Goal: Task Accomplishment & Management: Complete application form

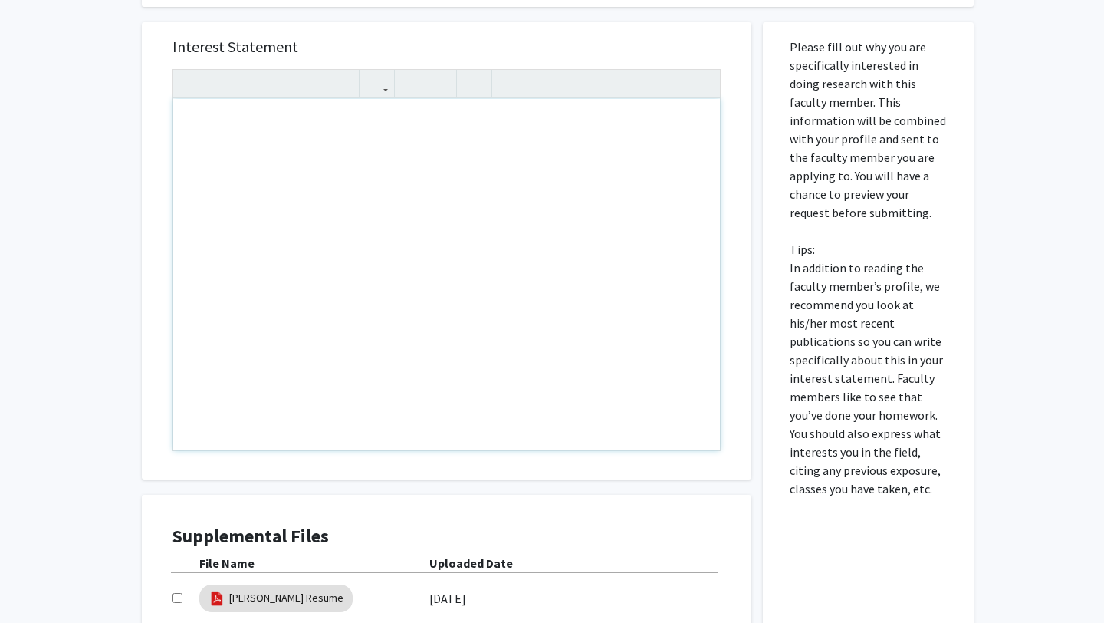
scroll to position [1152, 0]
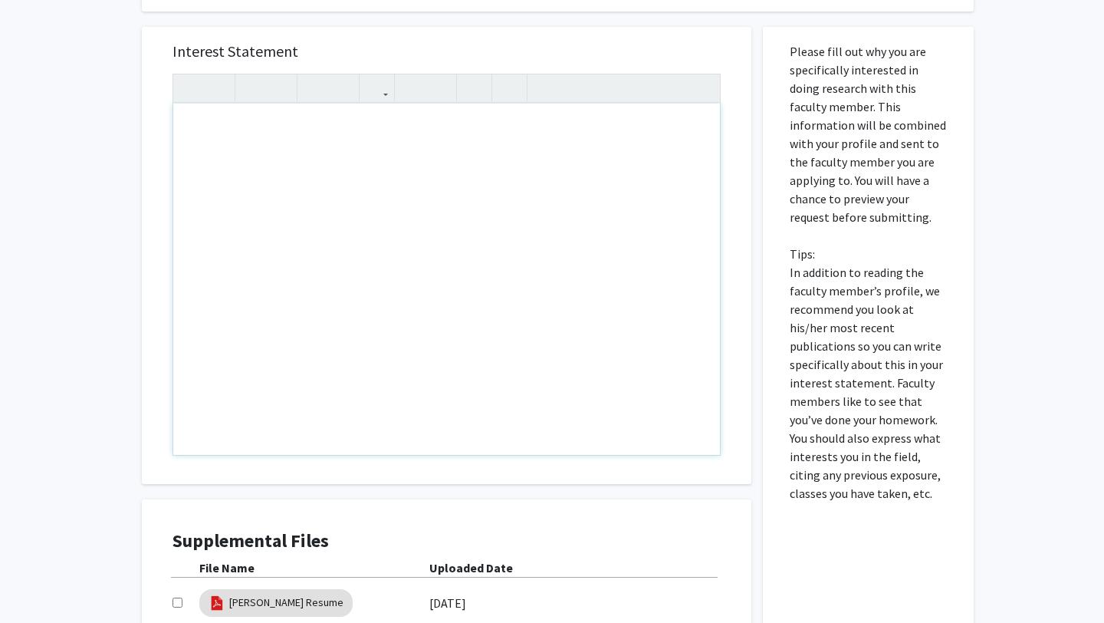
click at [373, 104] on div "Note to users with screen readers: Please press Alt+0 or Option+0 to deactivate…" at bounding box center [446, 279] width 547 height 351
paste div "Note to users with screen readers: Please press Alt+0 or Option+0 to deactivate…"
type textarea "<p>Dear [PERSON_NAME],&nbsp;</p><br><p>My name is [PERSON_NAME], and I am an un…"
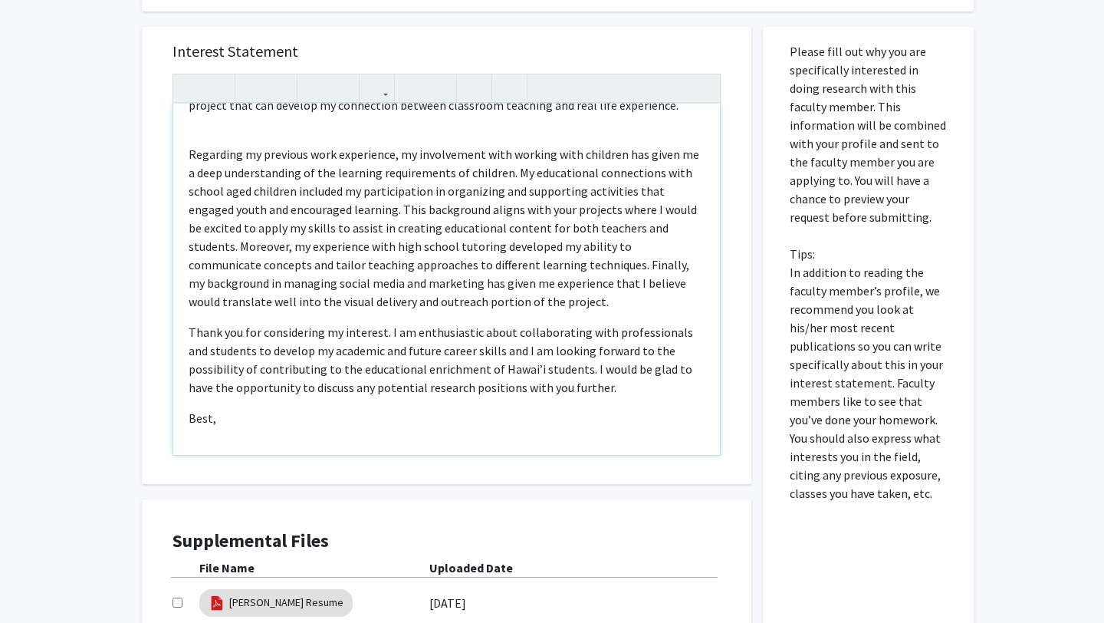
scroll to position [589, 0]
type textarea "<p>Dear [PERSON_NAME],&nbsp;</p><br><p>My name is [PERSON_NAME], and I am an un…"
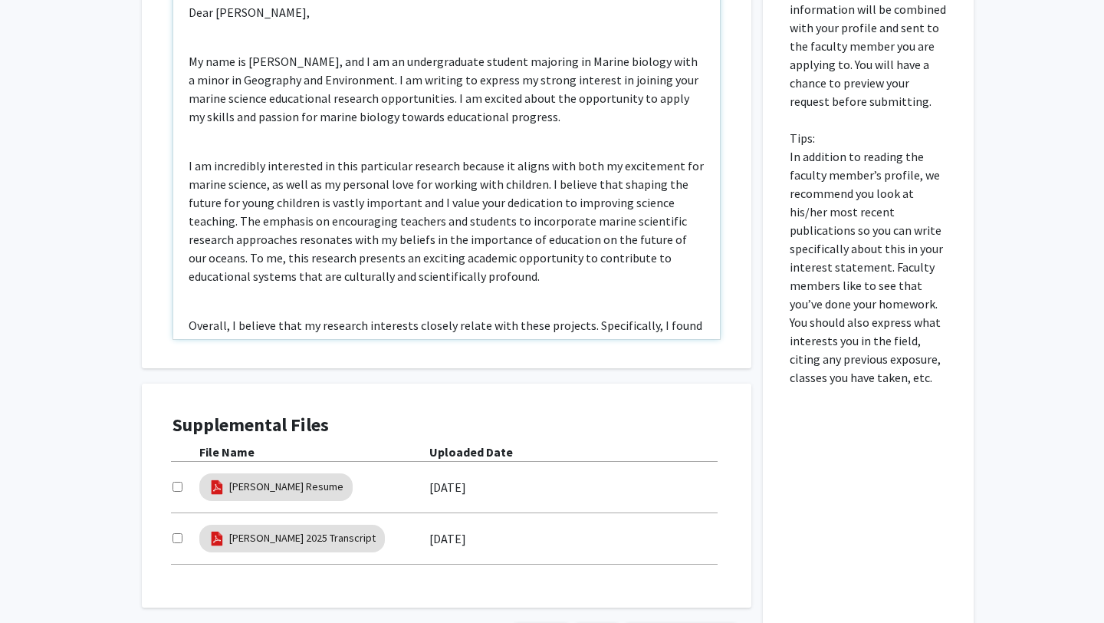
scroll to position [1373, 0]
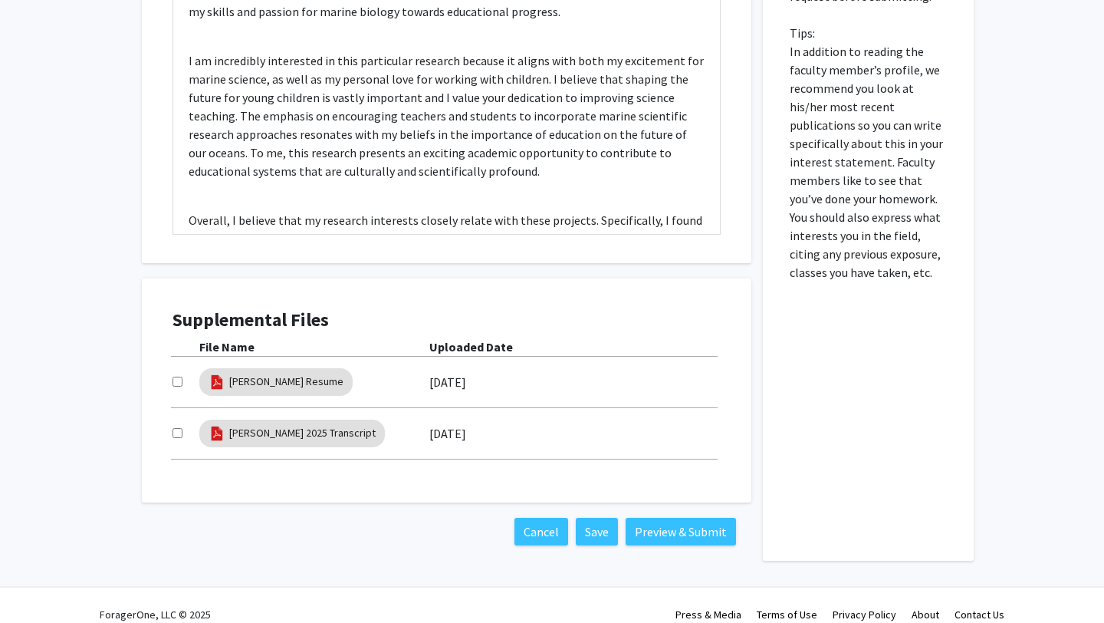
click at [169, 366] on div "Supplemental Files File Name Uploaded Date [PERSON_NAME] Resume [DATE] [PERSON_…" at bounding box center [446, 390] width 579 height 193
click at [179, 376] on input "checkbox" at bounding box center [178, 381] width 10 height 10
checkbox input "true"
click at [178, 424] on div at bounding box center [186, 433] width 27 height 18
click at [179, 428] on input "checkbox" at bounding box center [178, 433] width 10 height 10
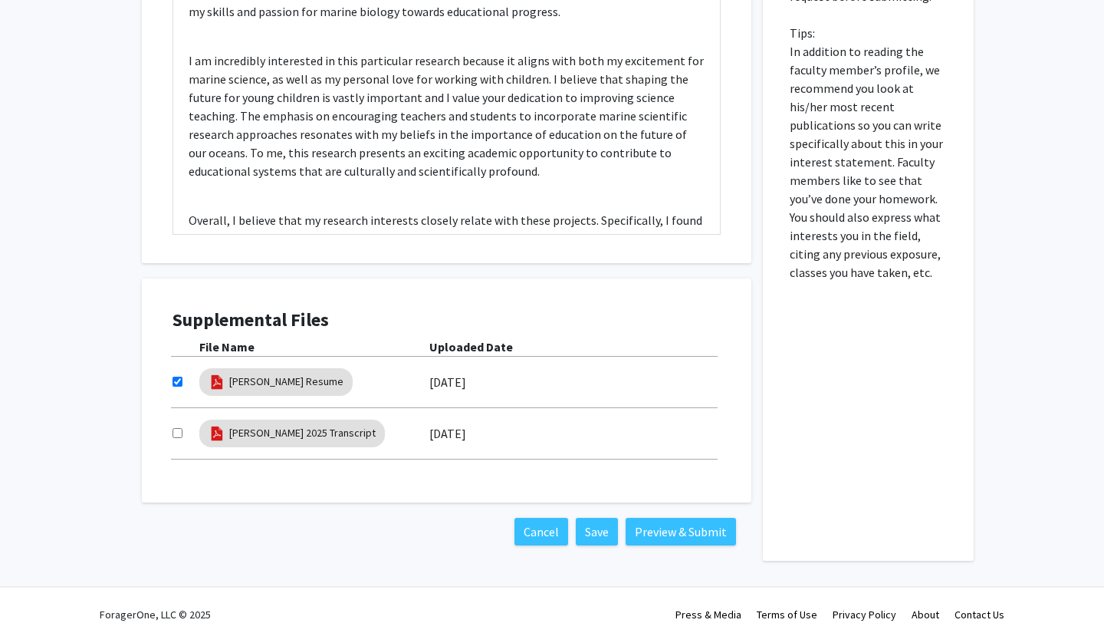
checkbox input "true"
click at [660, 518] on button "Preview & Submit" at bounding box center [681, 532] width 110 height 28
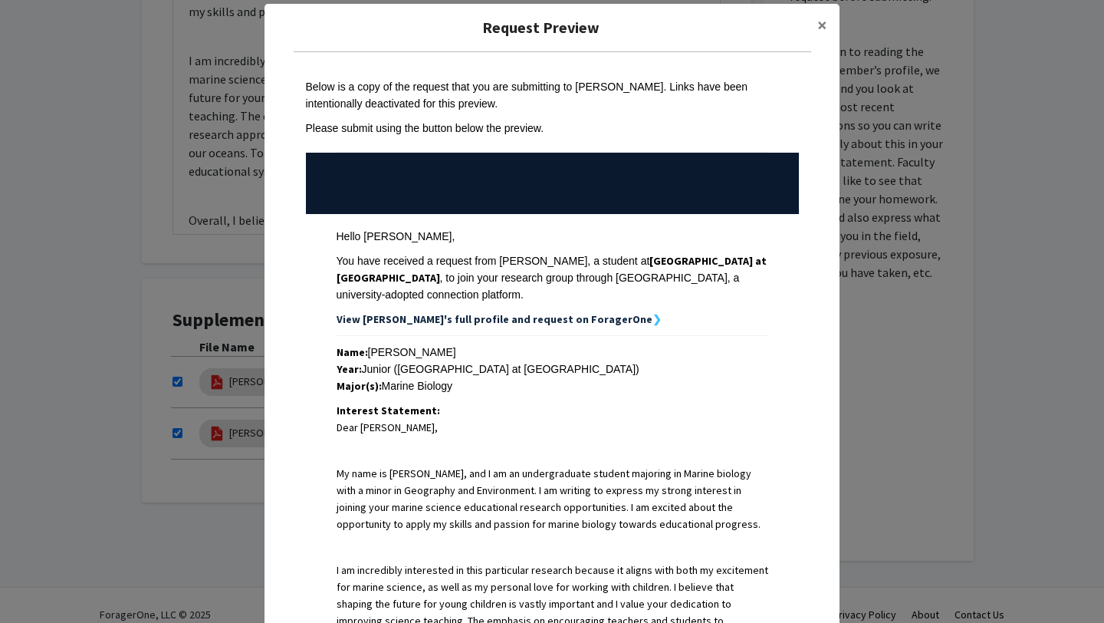
scroll to position [20, 0]
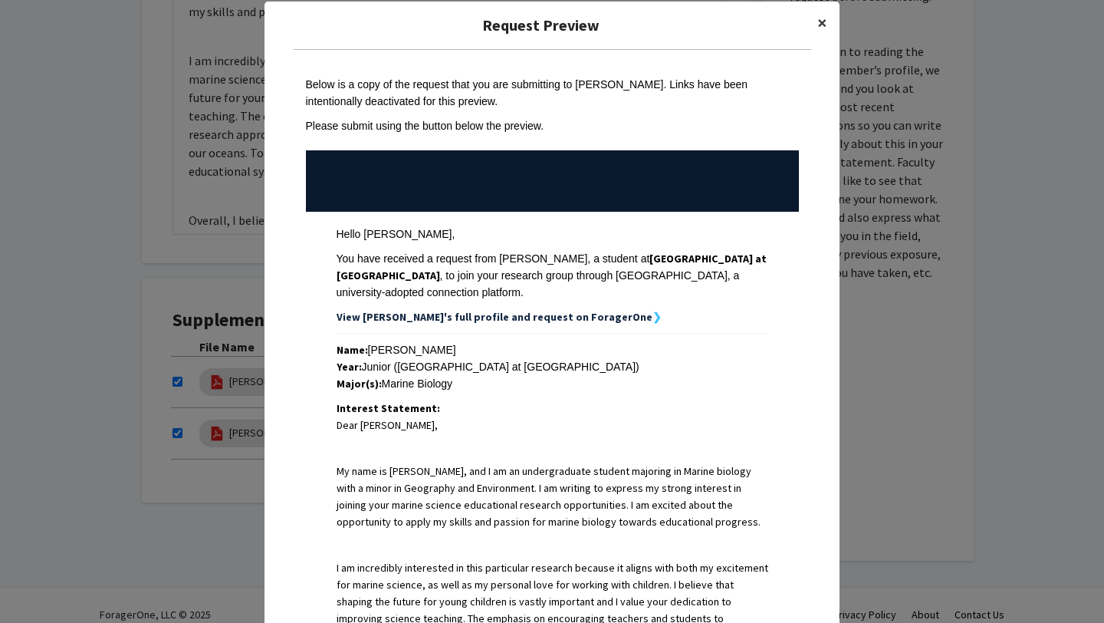
click at [822, 21] on span "×" at bounding box center [822, 23] width 10 height 24
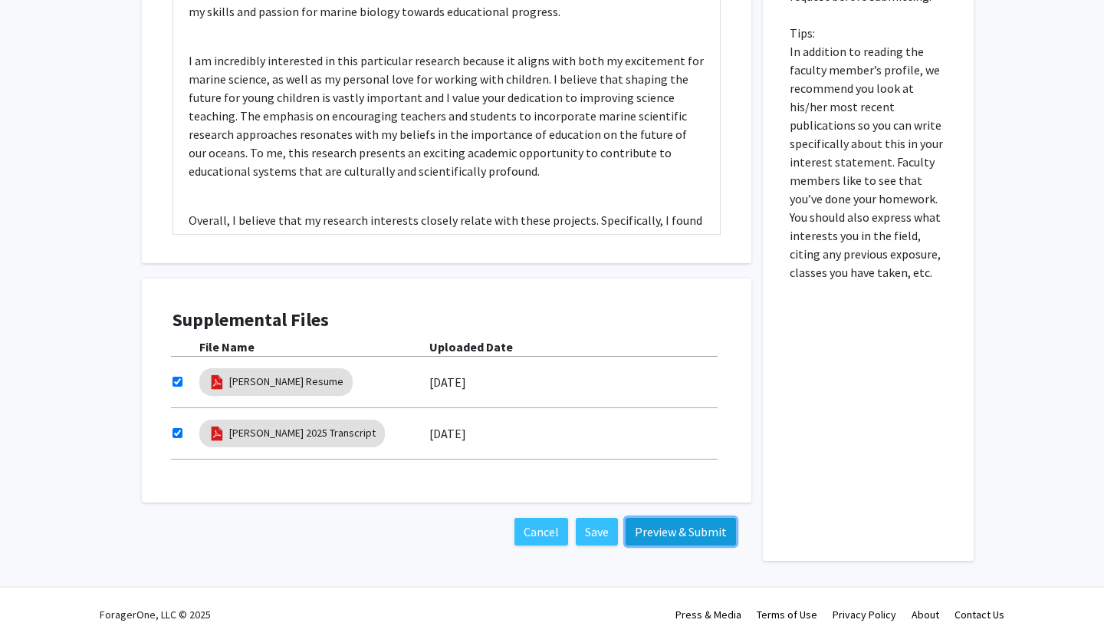
click at [660, 518] on button "Preview & Submit" at bounding box center [681, 532] width 110 height 28
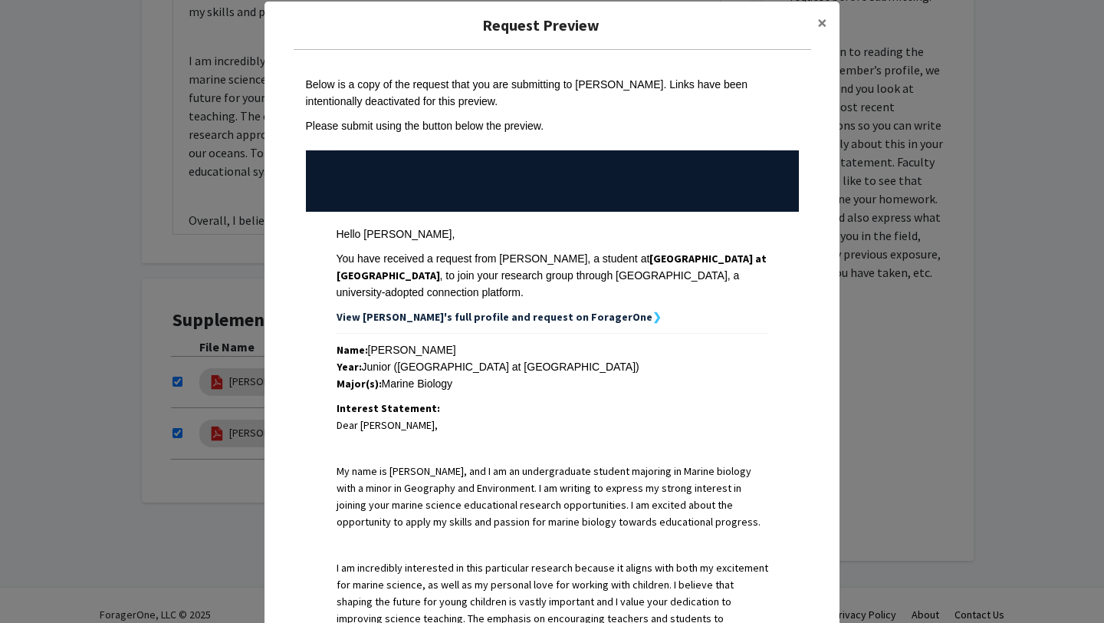
scroll to position [0, 0]
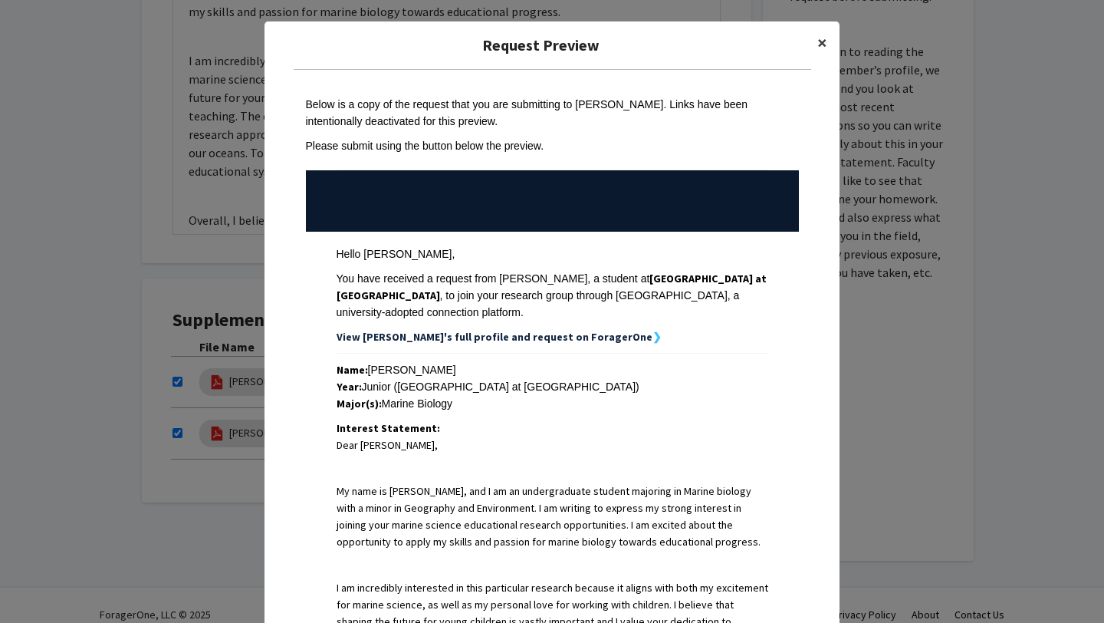
click at [827, 41] on button "×" at bounding box center [822, 42] width 35 height 43
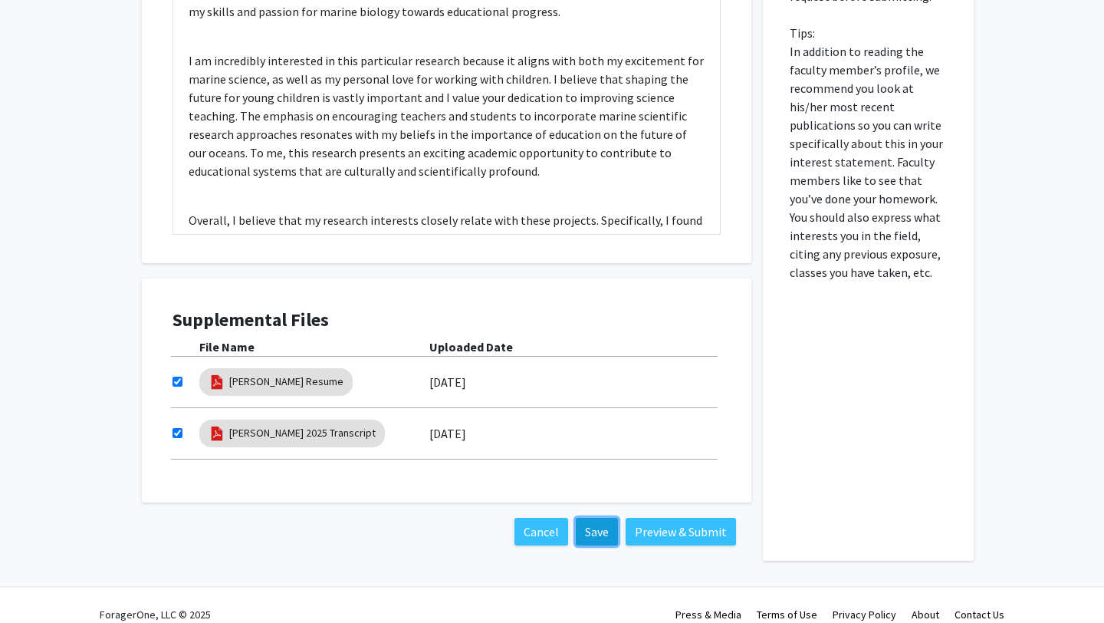
click at [593, 521] on button "Save" at bounding box center [597, 532] width 42 height 28
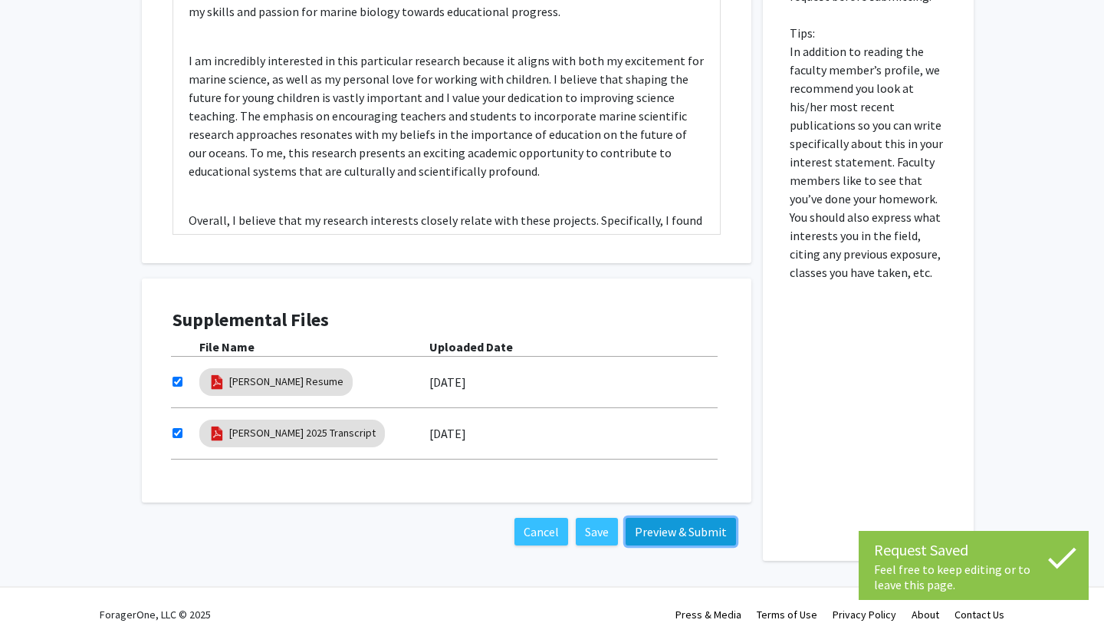
click at [656, 518] on button "Preview & Submit" at bounding box center [681, 532] width 110 height 28
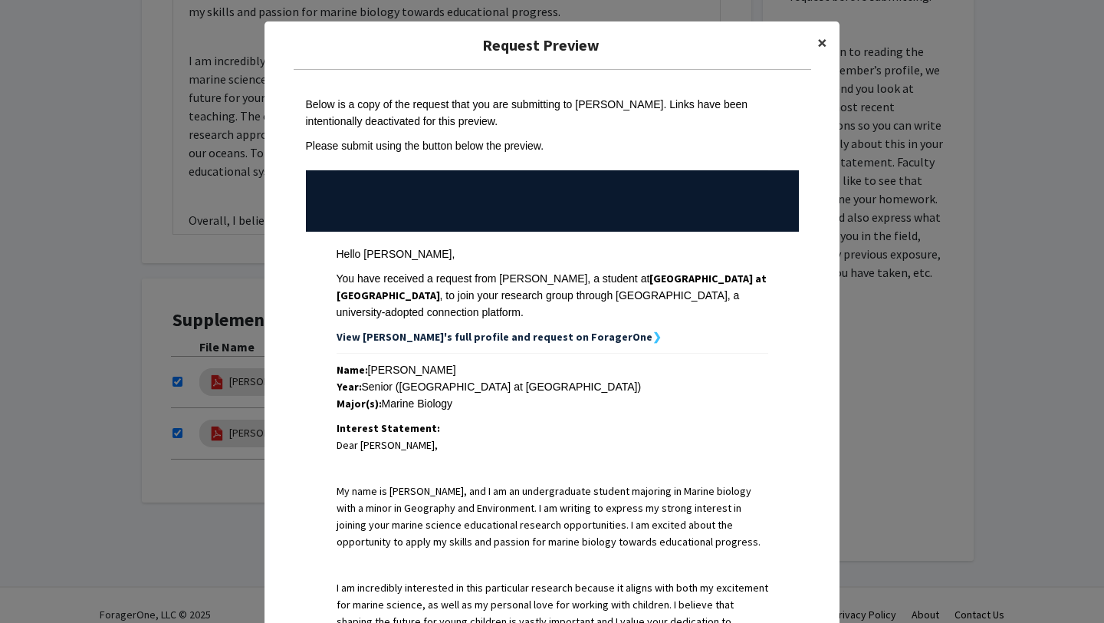
click at [814, 39] on button "×" at bounding box center [822, 42] width 35 height 43
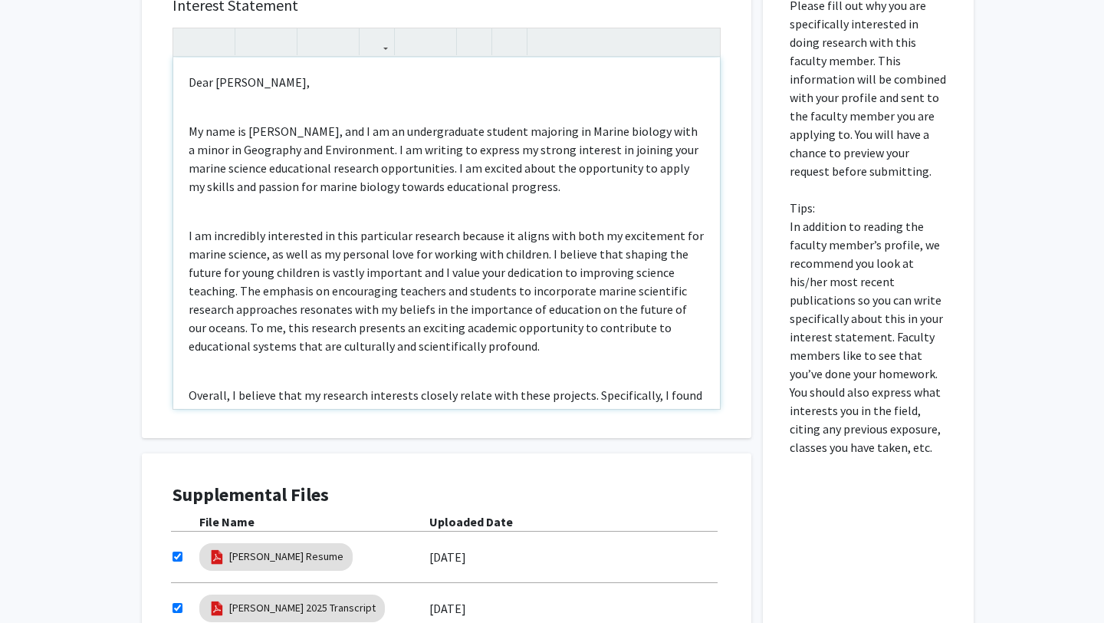
scroll to position [1144, 0]
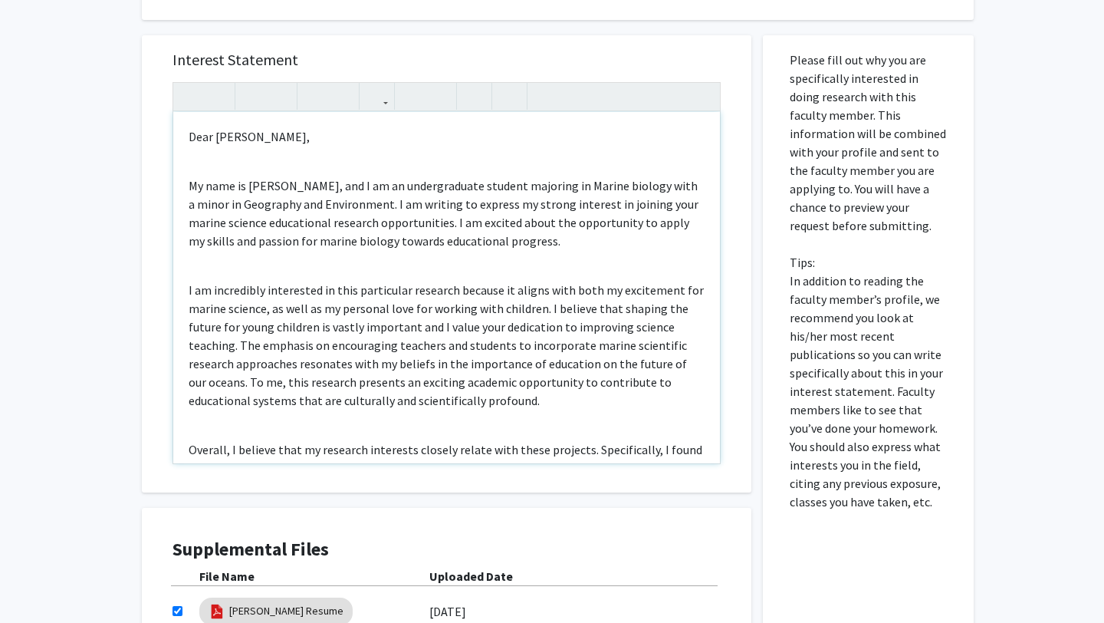
click at [406, 258] on div "Dear [PERSON_NAME], My name is [PERSON_NAME], and I am an undergraduate student…" at bounding box center [446, 287] width 547 height 351
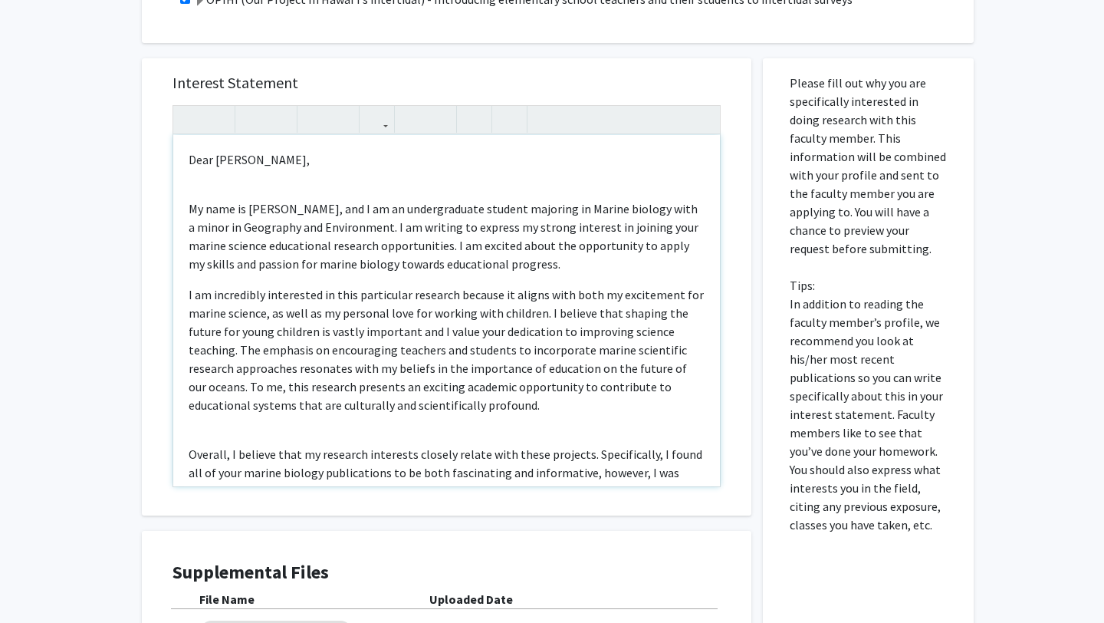
scroll to position [1119, 0]
click at [313, 410] on div "Dear [PERSON_NAME], My name is [PERSON_NAME], and I am an undergraduate student…" at bounding box center [446, 311] width 547 height 351
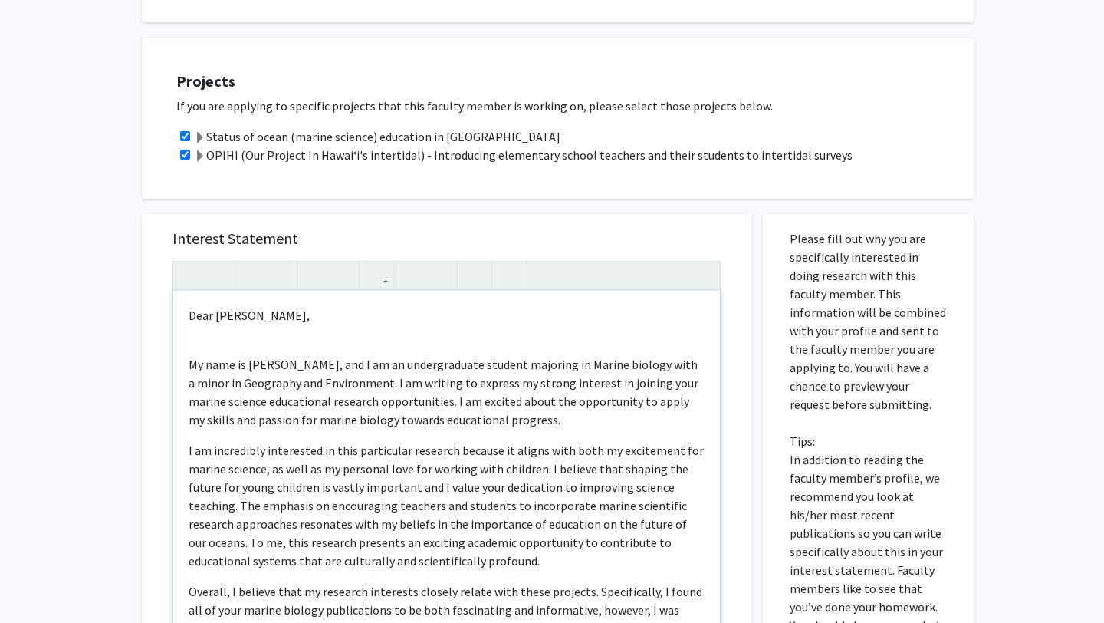
scroll to position [1021, 0]
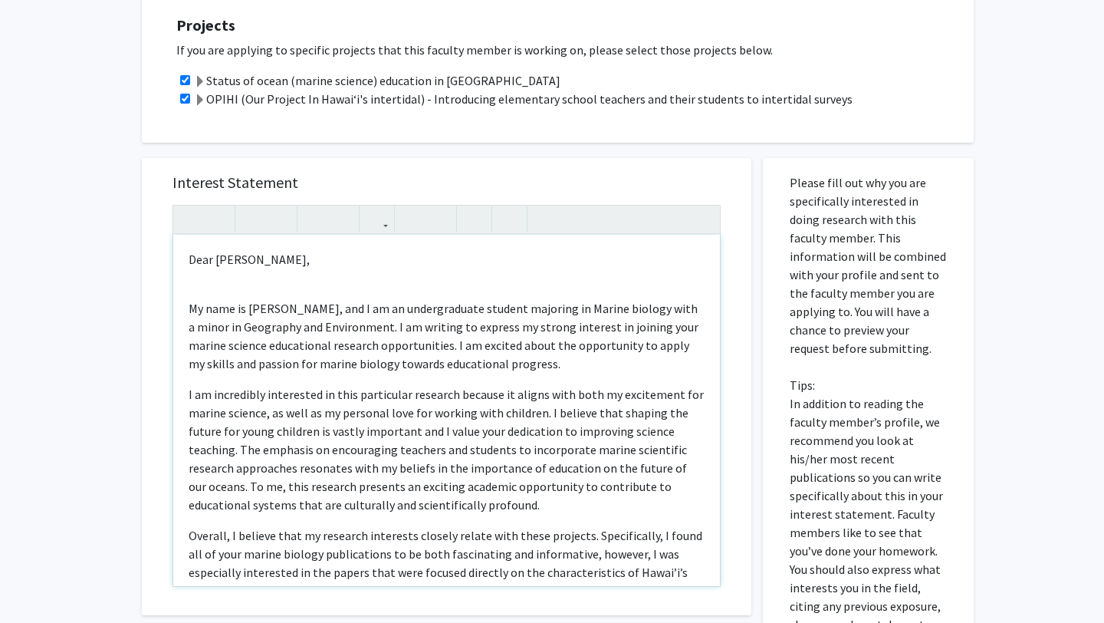
click at [309, 278] on div "Dear [PERSON_NAME], My name is [PERSON_NAME], and I am an undergraduate student…" at bounding box center [446, 410] width 547 height 351
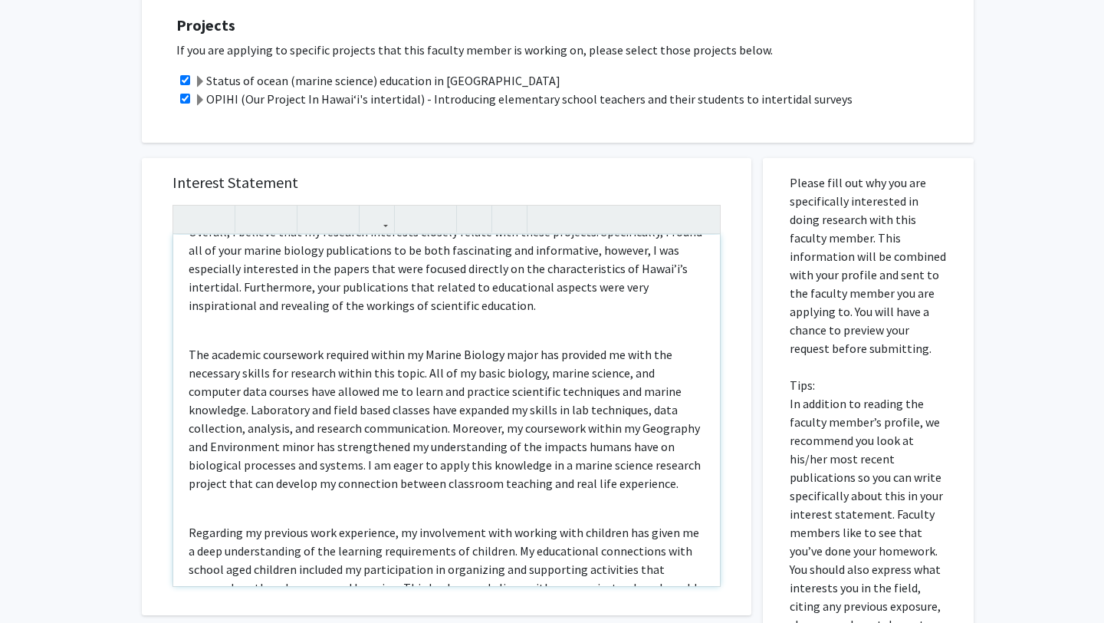
scroll to position [304, 0]
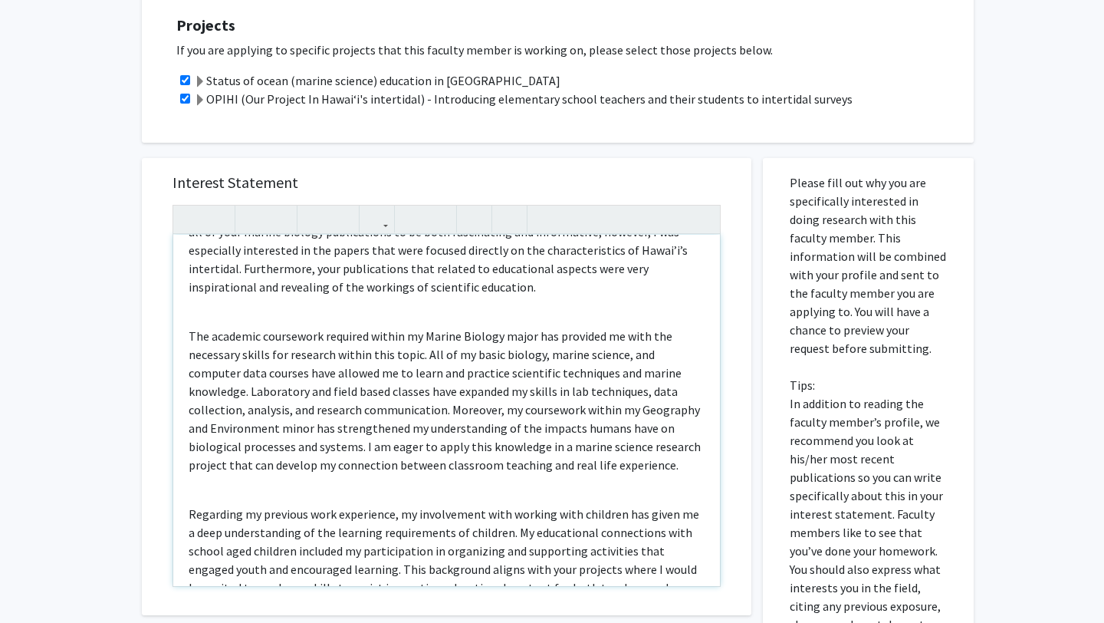
click at [278, 298] on div "Dear [PERSON_NAME], My name is [PERSON_NAME], and I am an undergraduate student…" at bounding box center [446, 410] width 547 height 351
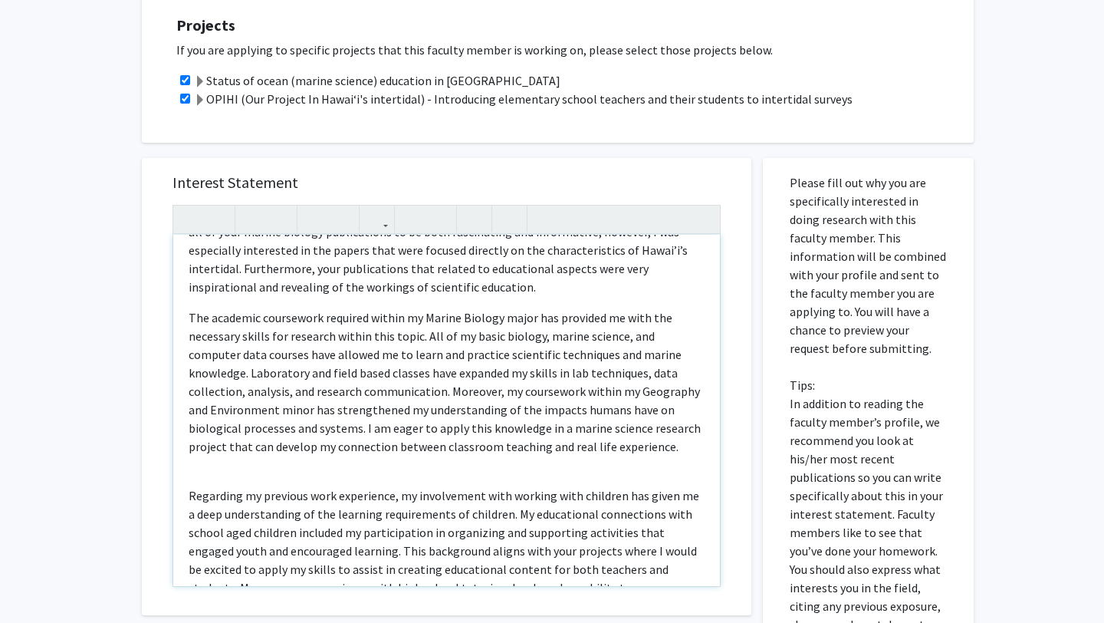
click at [261, 455] on div "Dear [PERSON_NAME], My name is [PERSON_NAME], and I am an undergraduate student…" at bounding box center [446, 410] width 547 height 351
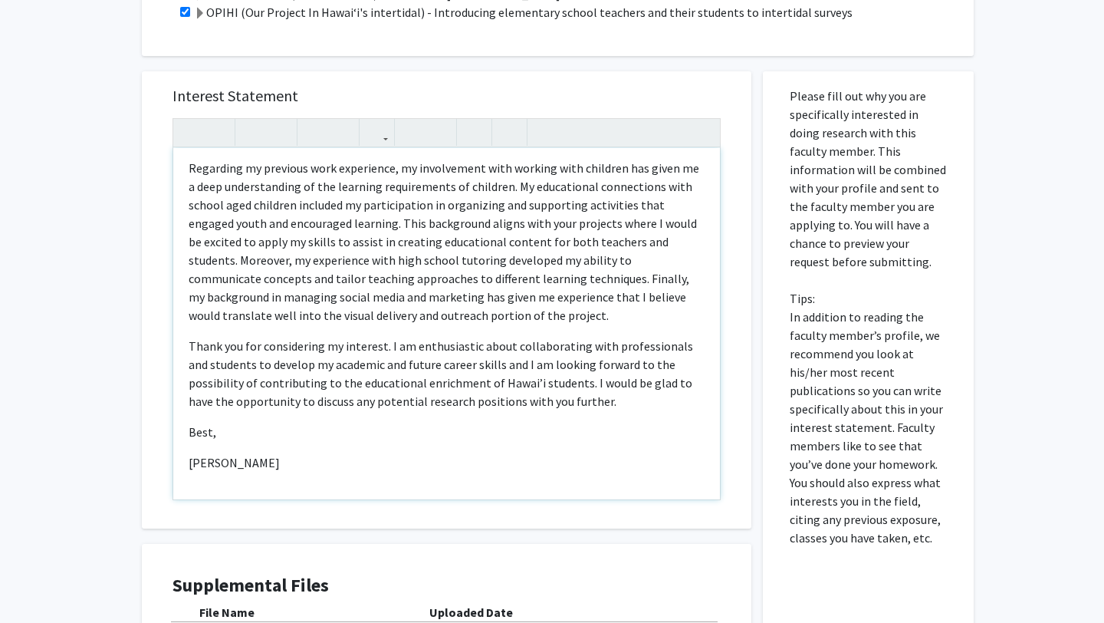
scroll to position [1111, 0]
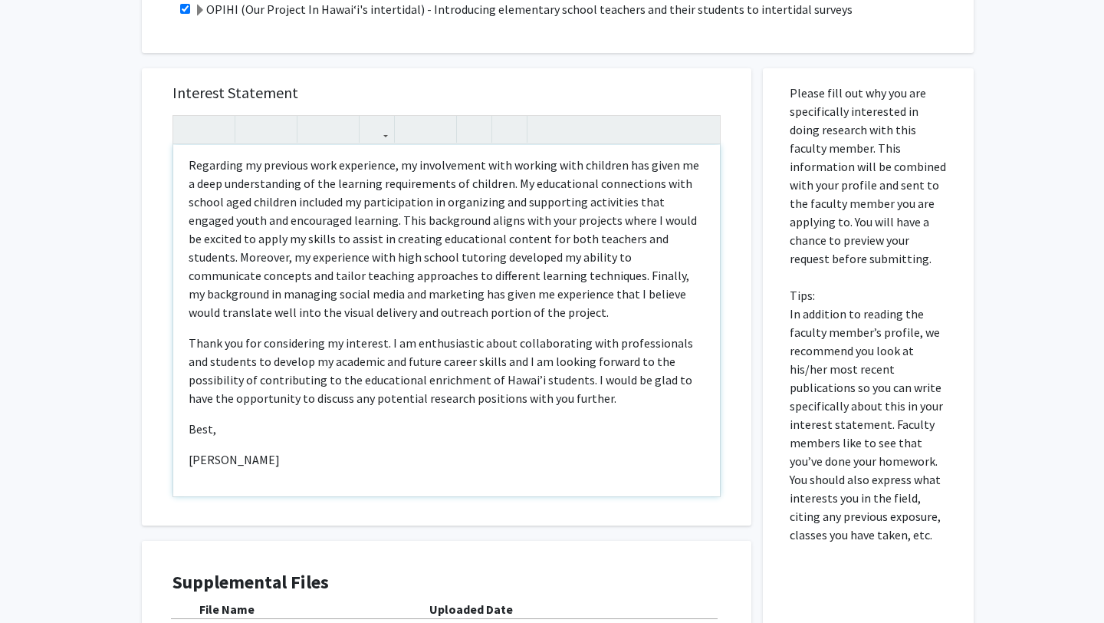
click at [430, 261] on p "Regarding my previous work experience, my involvement with working with childre…" at bounding box center [447, 239] width 516 height 166
type textarea "<p>Dear [PERSON_NAME],&nbsp;</p><p>My name is [PERSON_NAME], and I am an underg…"
click at [463, 334] on p "Thank you for considering my interest. I am enthusiastic about collaborating wi…" at bounding box center [447, 371] width 516 height 74
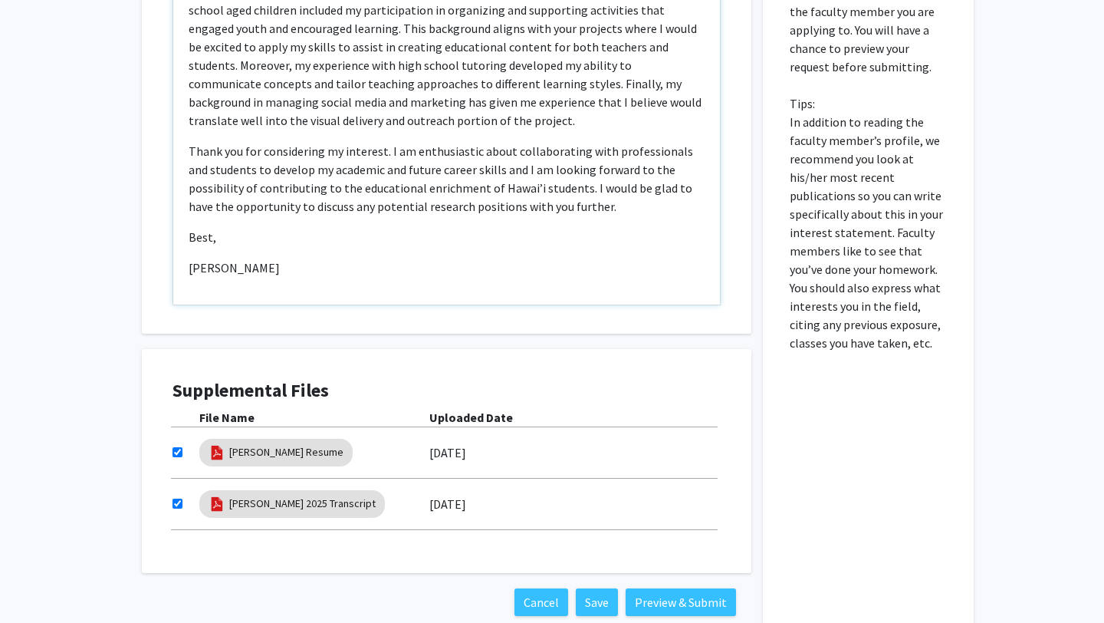
scroll to position [1373, 0]
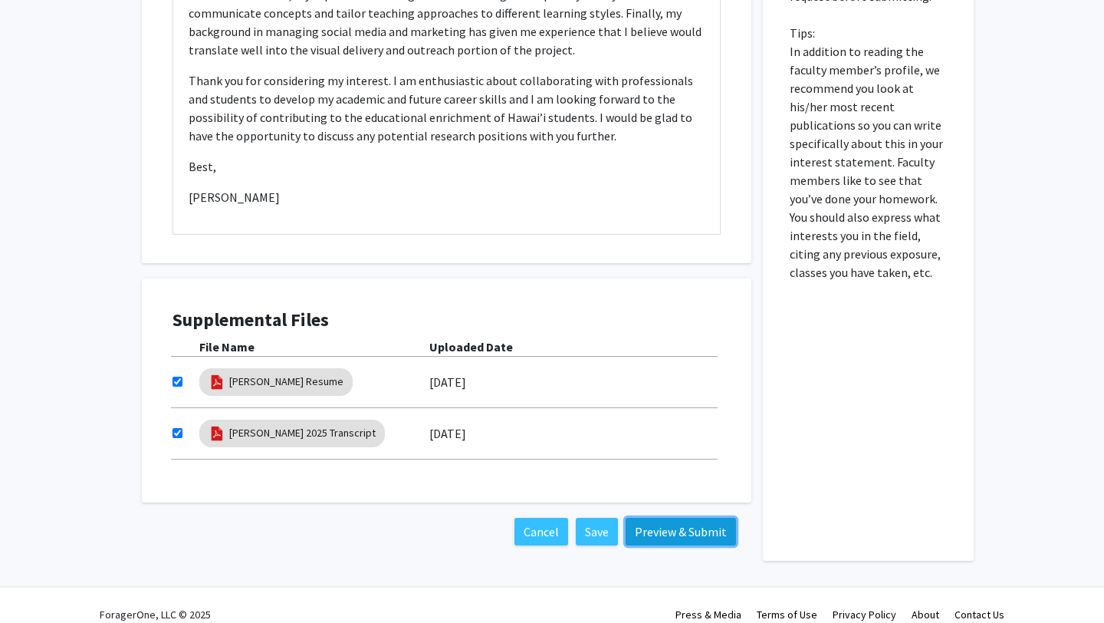
click at [677, 518] on button "Preview & Submit" at bounding box center [681, 532] width 110 height 28
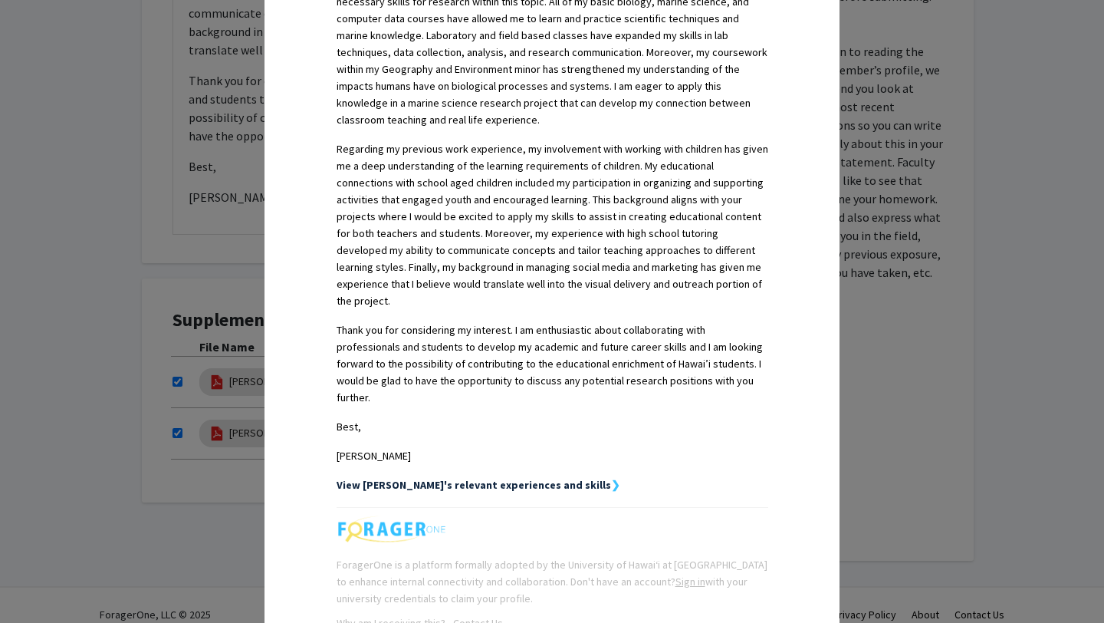
scroll to position [879, 0]
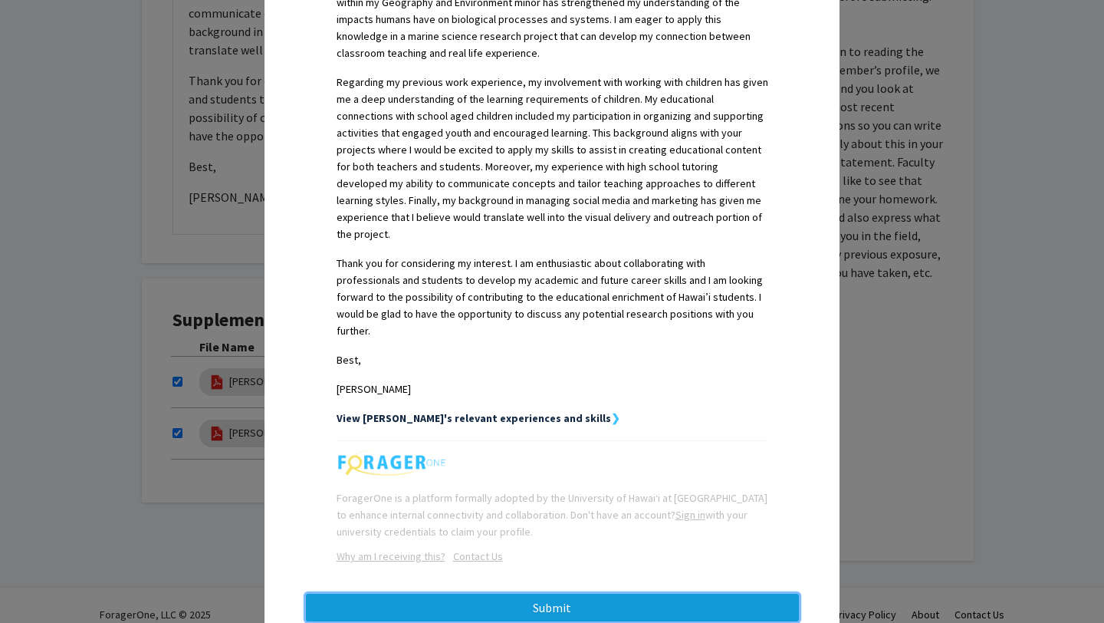
click at [606, 593] on button "Submit" at bounding box center [552, 607] width 493 height 28
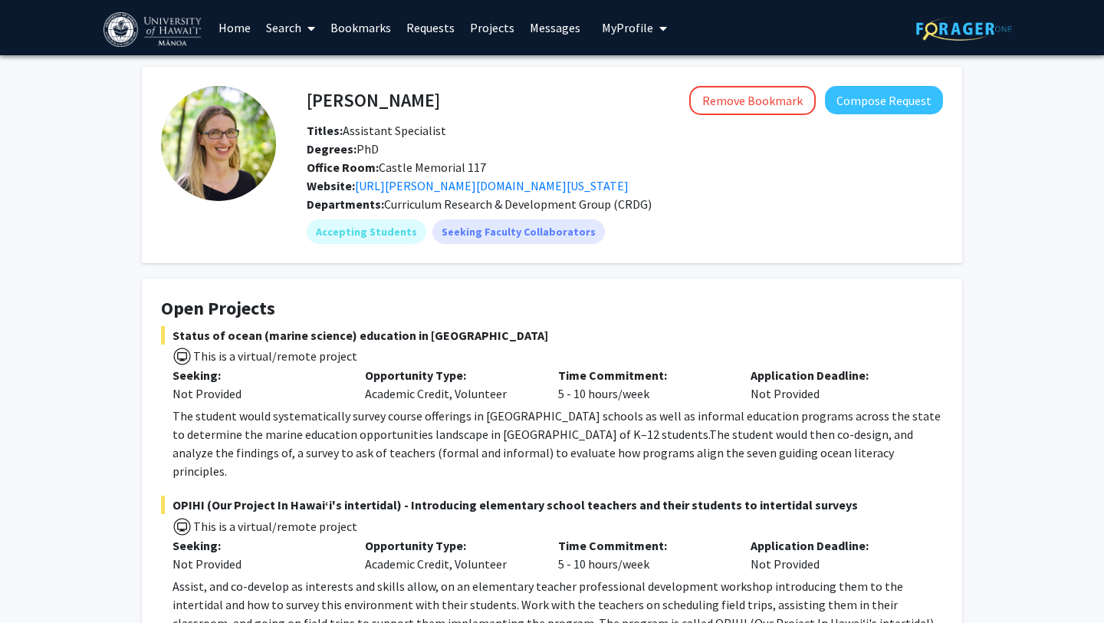
click at [360, 30] on link "Bookmarks" at bounding box center [361, 28] width 76 height 54
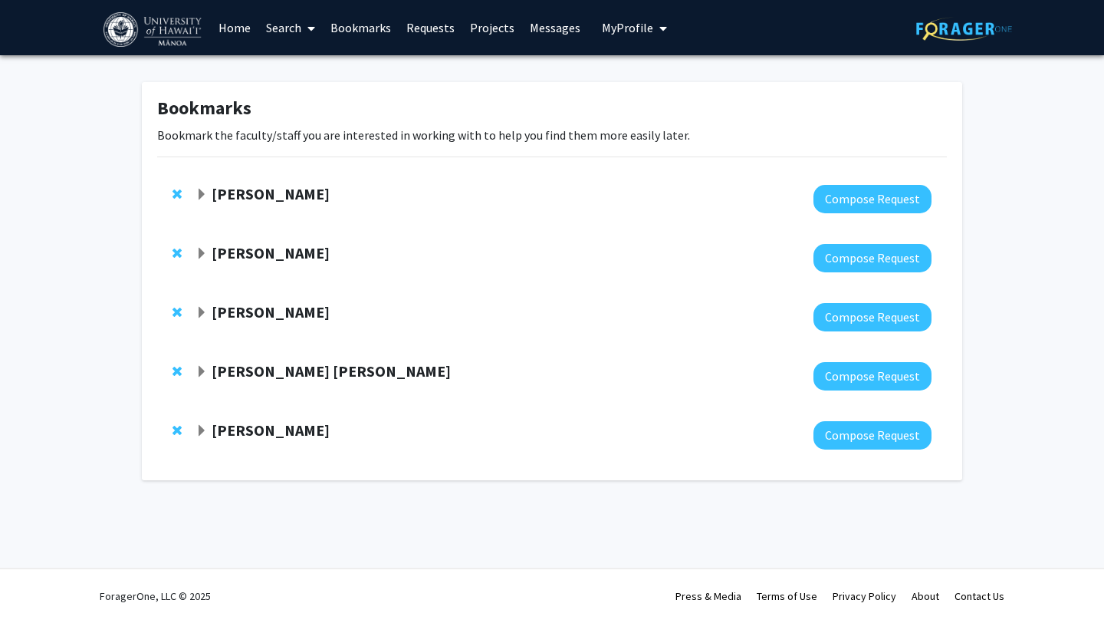
click at [274, 369] on strong "[PERSON_NAME] [PERSON_NAME]" at bounding box center [331, 370] width 239 height 19
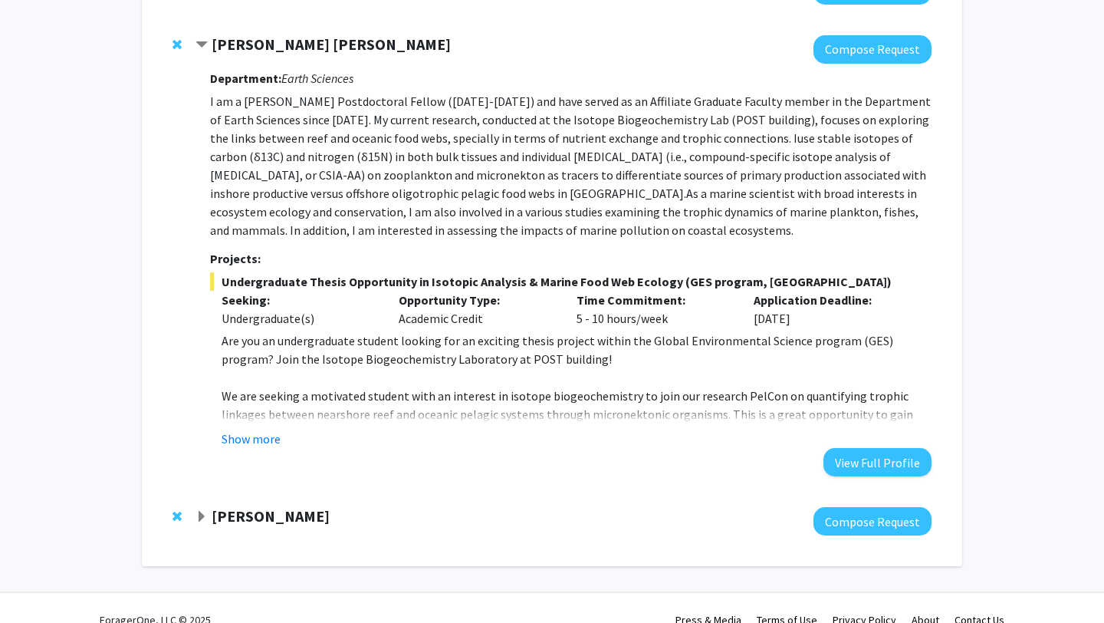
scroll to position [350, 0]
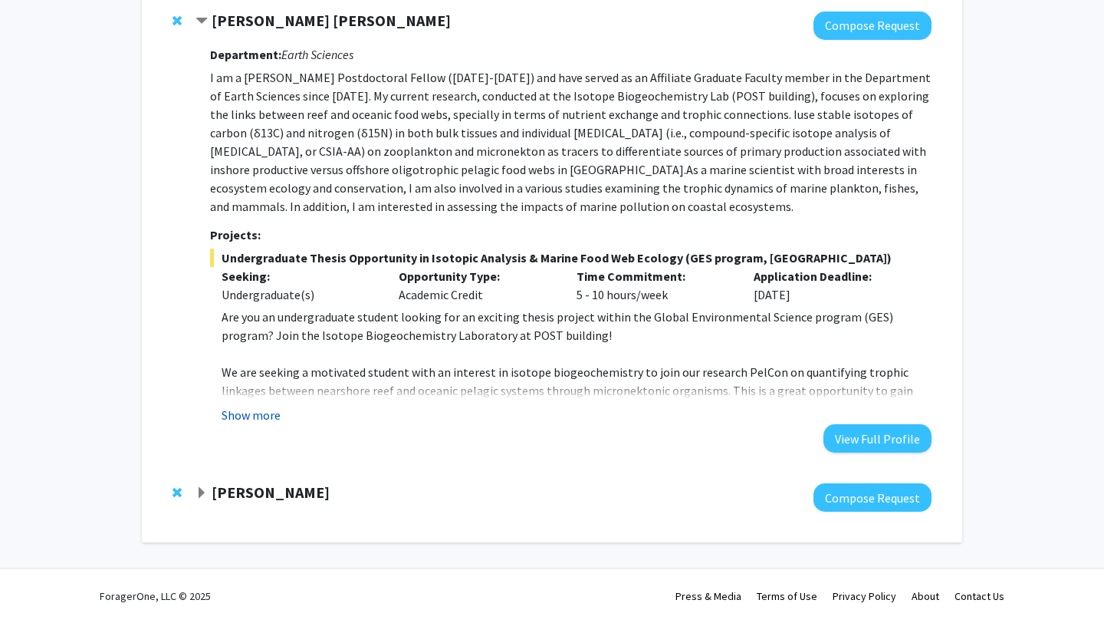
click at [264, 412] on button "Show more" at bounding box center [251, 415] width 59 height 18
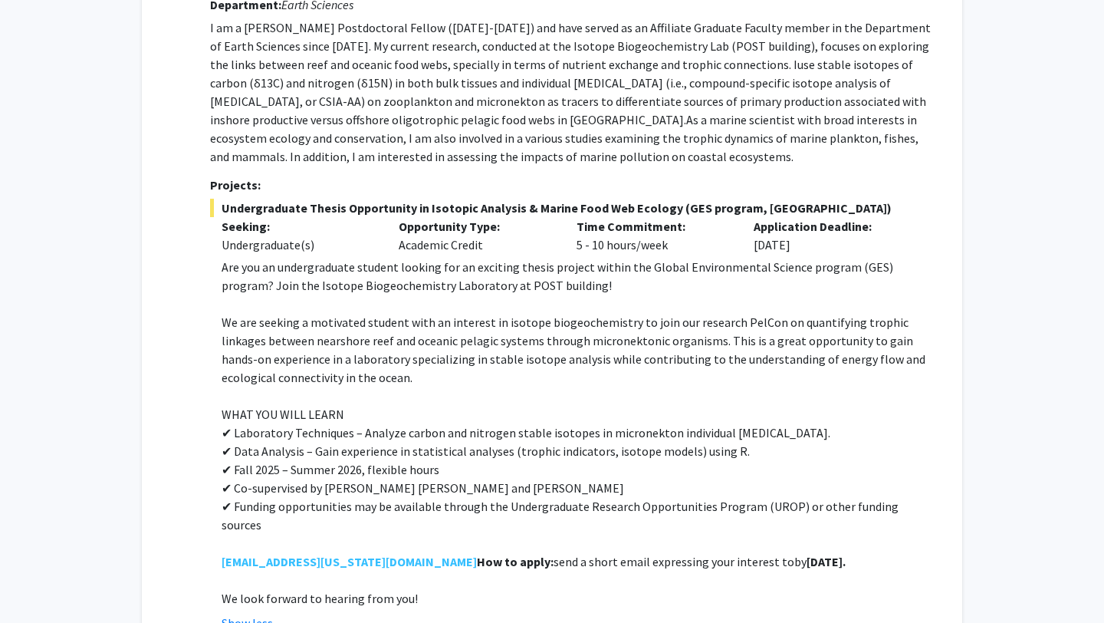
scroll to position [401, 0]
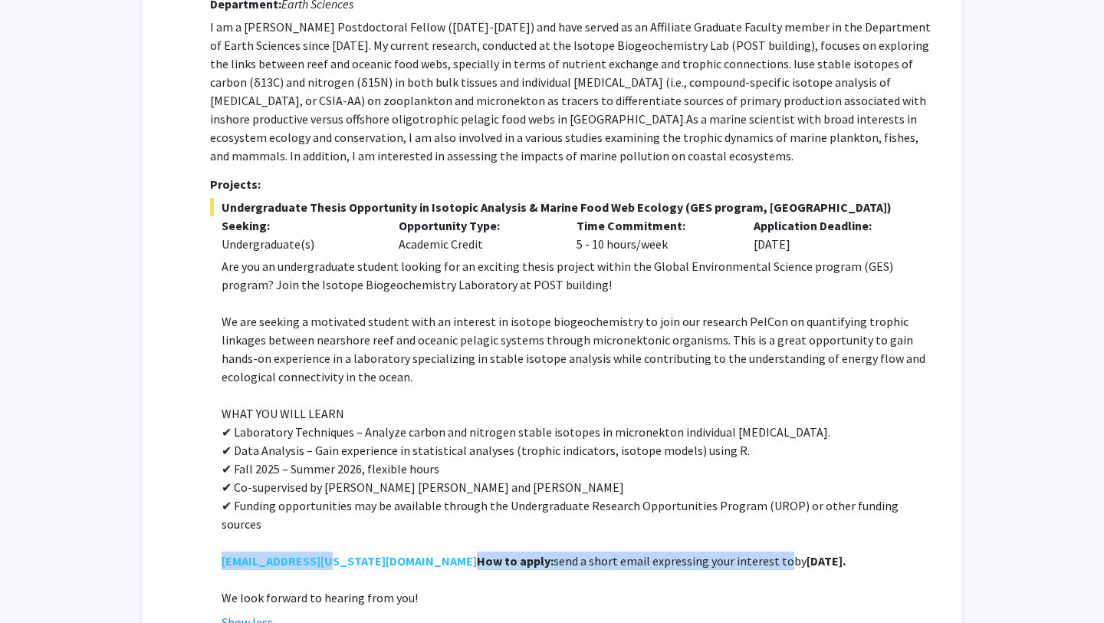
drag, startPoint x: 217, startPoint y: 546, endPoint x: 323, endPoint y: 545, distance: 105.8
click at [323, 545] on fg-read-more "Are you an undergraduate student looking for an exciting thesis project within …" at bounding box center [570, 444] width 721 height 374
copy p "How to apply: send a short email expressing your interest to ritags@hawaii.edu"
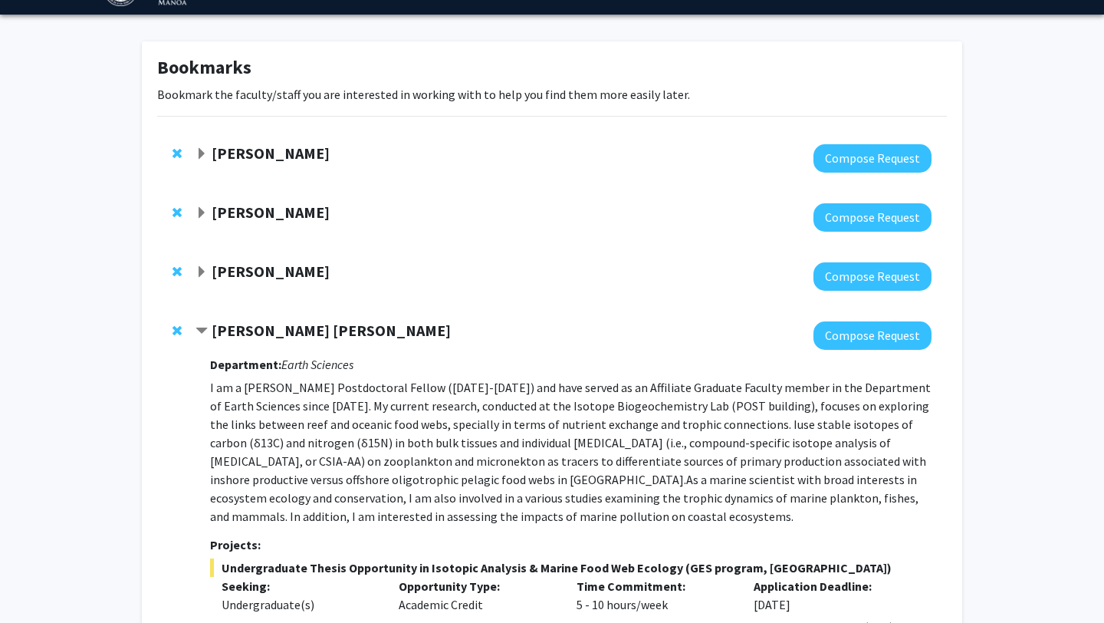
scroll to position [0, 0]
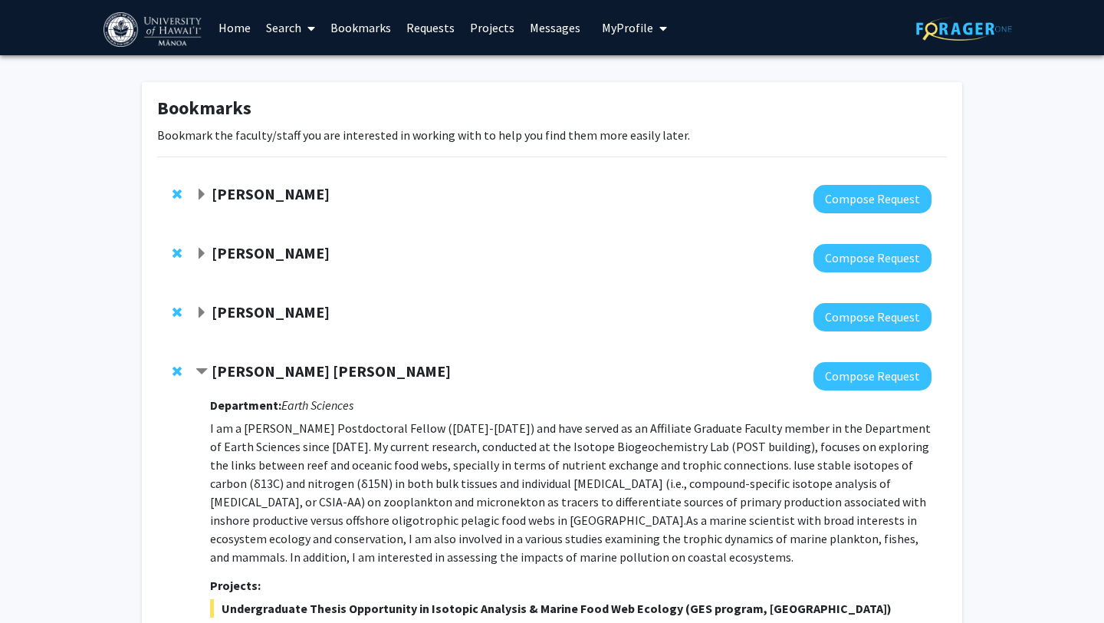
click at [624, 29] on span "My Profile" at bounding box center [627, 27] width 51 height 15
click at [651, 75] on span "[PERSON_NAME]" at bounding box center [697, 71] width 93 height 17
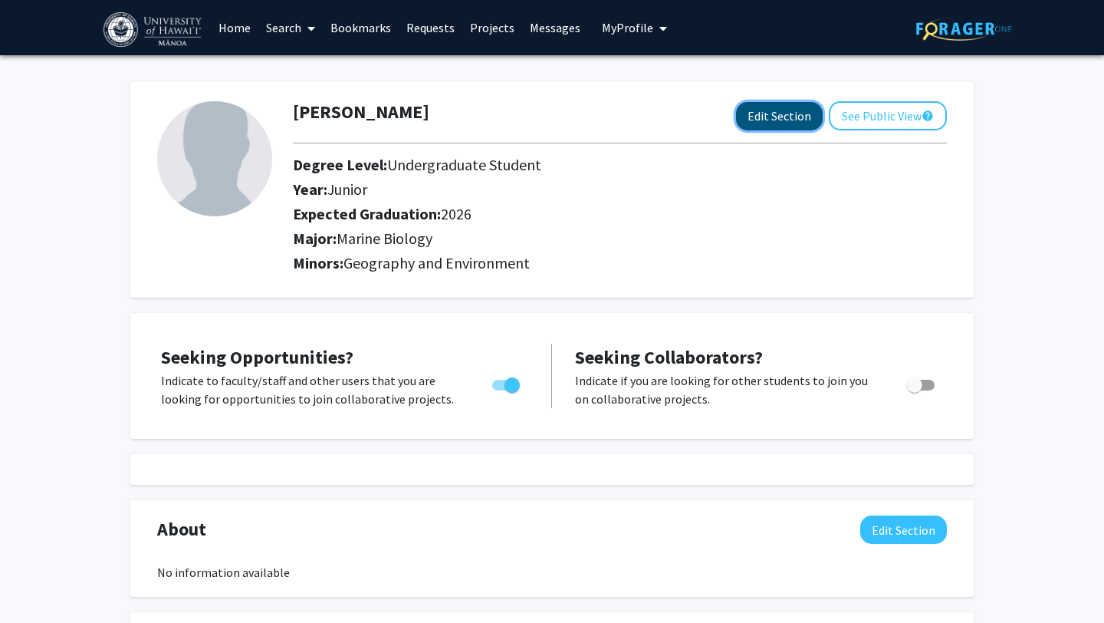
click at [779, 106] on button "Edit Section" at bounding box center [779, 116] width 87 height 28
select select "junior"
select select "2026"
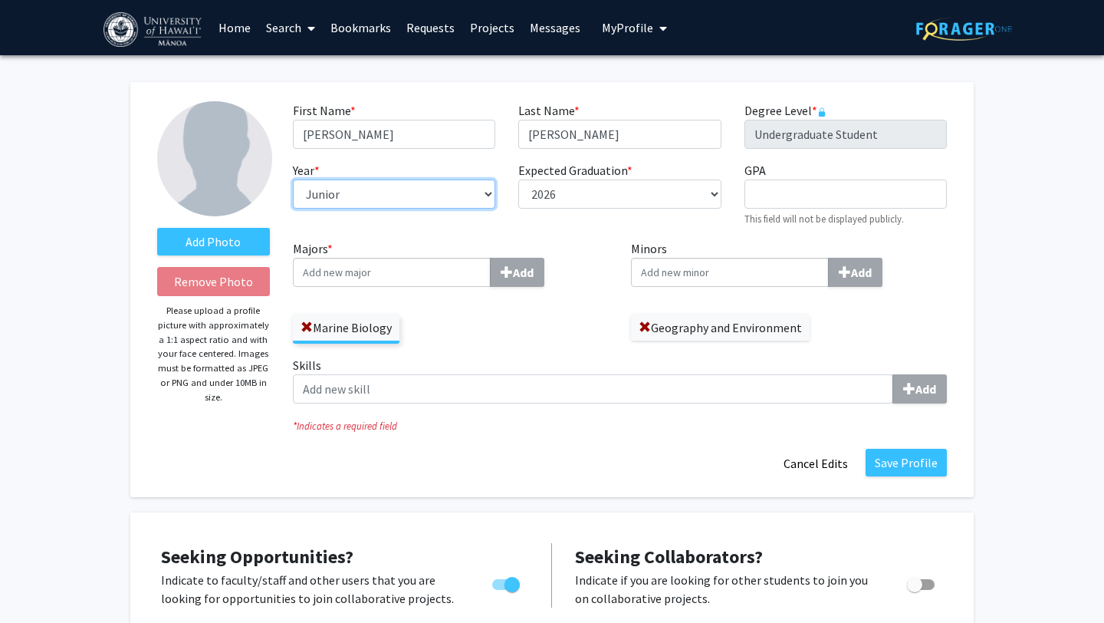
click at [471, 199] on select "--- First-year Sophomore Junior Senior Postbaccalaureate Certificate" at bounding box center [394, 193] width 202 height 29
select select "senior"
click at [907, 455] on button "Save Profile" at bounding box center [906, 463] width 81 height 28
